Goal: Transaction & Acquisition: Subscribe to service/newsletter

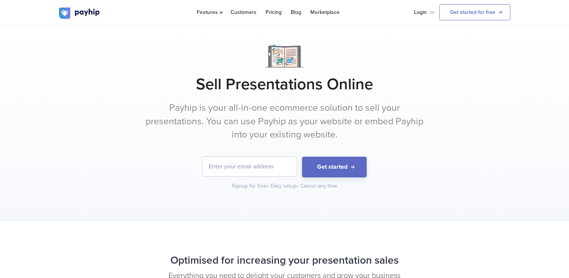
click at [256, 160] on input "email" at bounding box center [250, 167] width 94 height 20
type input "virajgaikwad5001@gmail.com"
click at [283, 167] on input "virajgaikwad5001@gmail.com" at bounding box center [250, 167] width 94 height 20
drag, startPoint x: 286, startPoint y: 163, endPoint x: 187, endPoint y: 168, distance: 98.7
click at [187, 168] on form "virajgaikwad5001@gmail.com Get started" at bounding box center [285, 167] width 452 height 21
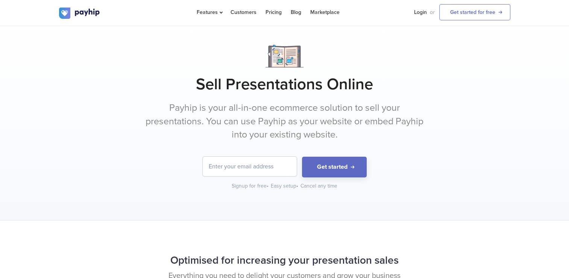
click at [223, 165] on input "email" at bounding box center [250, 167] width 94 height 20
click at [215, 215] on div "Sell Presentations Online Payhip is your all-in-one ecommerce solution to sell …" at bounding box center [284, 123] width 569 height 194
click at [232, 157] on input "email" at bounding box center [250, 167] width 94 height 20
drag, startPoint x: 251, startPoint y: 168, endPoint x: 229, endPoint y: 163, distance: 22.5
click at [229, 163] on input "email" at bounding box center [250, 167] width 94 height 20
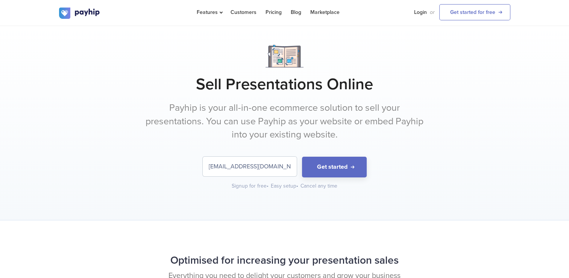
type input "virajgamerz5001@gmail.com"
click at [356, 156] on div "Sell Presentations Online Payhip is your all-in-one ecommerce solution to sell …" at bounding box center [285, 117] width 452 height 145
click at [355, 159] on button "Get started" at bounding box center [334, 167] width 65 height 21
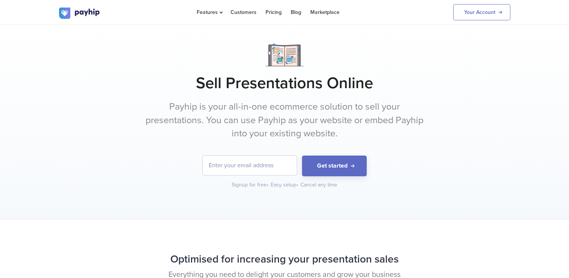
click at [261, 166] on input "email" at bounding box center [250, 165] width 94 height 20
click at [480, 9] on link "Your Account" at bounding box center [482, 12] width 57 height 16
